Goal: Information Seeking & Learning: Learn about a topic

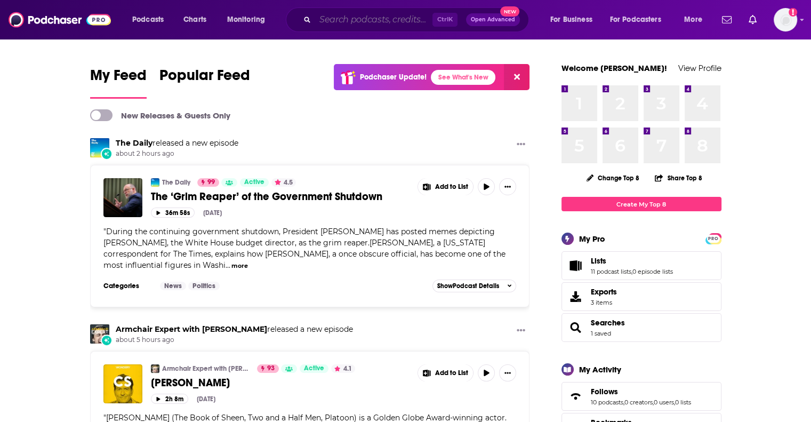
click at [334, 19] on input "Search podcasts, credits, & more..." at bounding box center [373, 19] width 117 height 17
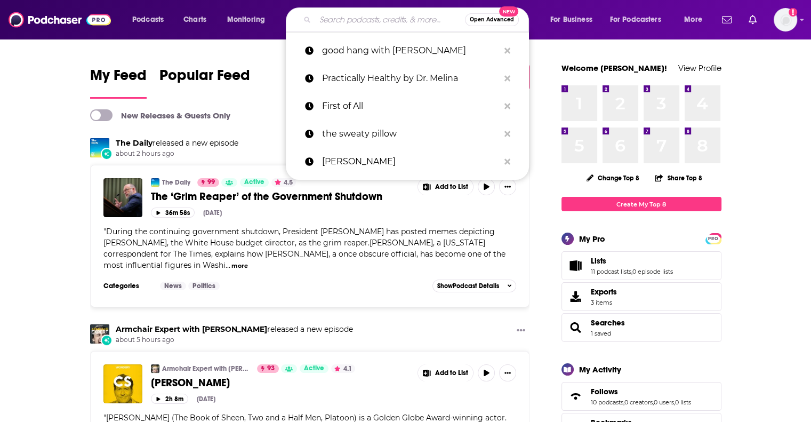
paste input "WHOA That's Good Podcast"
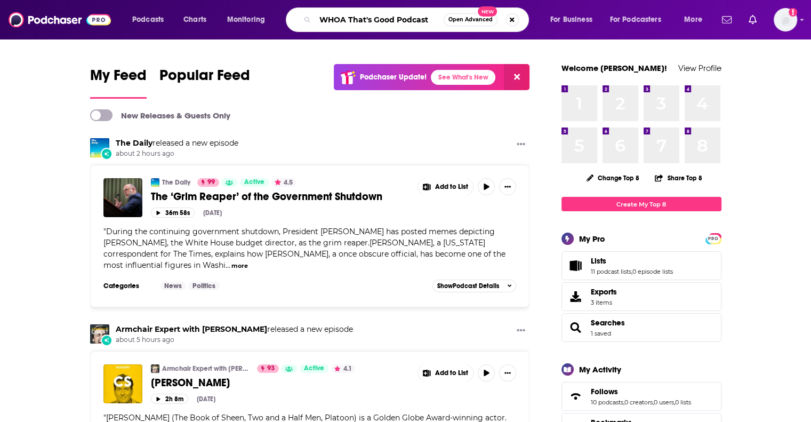
type input "WHOA That's Good Podcast"
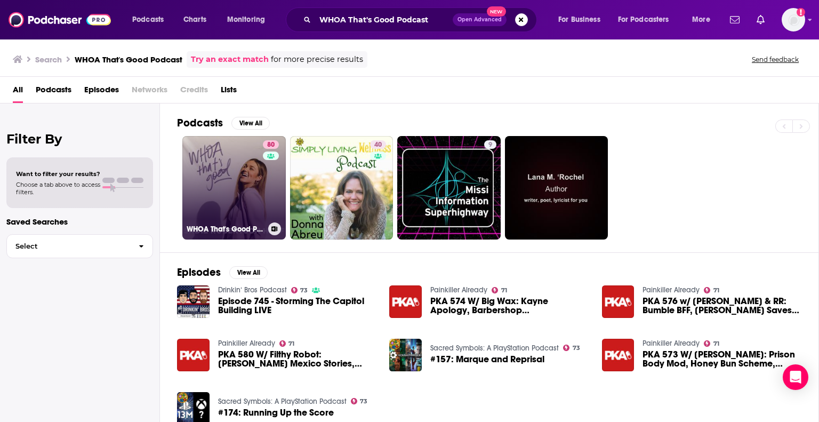
click at [226, 176] on link "80 WHOA That's Good Podcast" at bounding box center [233, 187] width 103 height 103
